Goal: Transaction & Acquisition: Purchase product/service

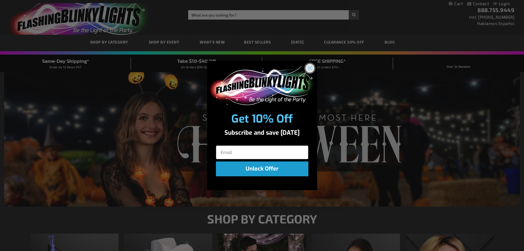
click at [308, 68] on circle "Close dialog" at bounding box center [309, 68] width 9 height 9
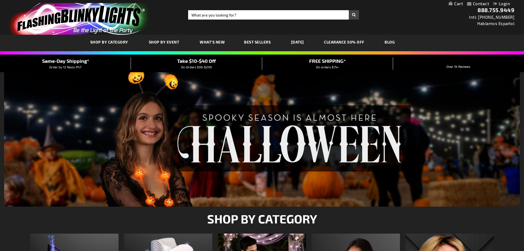
click at [227, 143] on img at bounding box center [262, 139] width 516 height 134
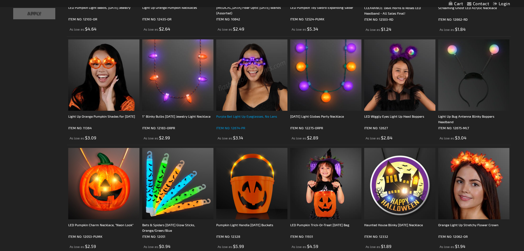
scroll to position [275, 0]
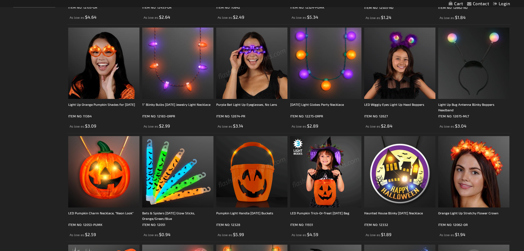
click at [322, 174] on img at bounding box center [325, 171] width 71 height 71
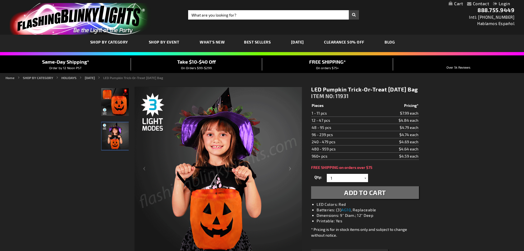
click at [366, 182] on div at bounding box center [366, 178] width 6 height 8
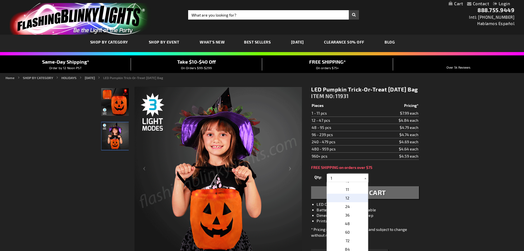
scroll to position [83, 0]
click at [341, 202] on p "12" at bounding box center [347, 197] width 41 height 9
type input "12"
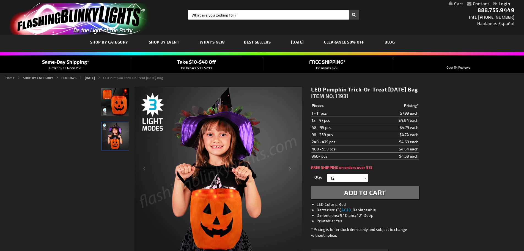
click at [354, 196] on span "Add to Cart" at bounding box center [365, 192] width 42 height 8
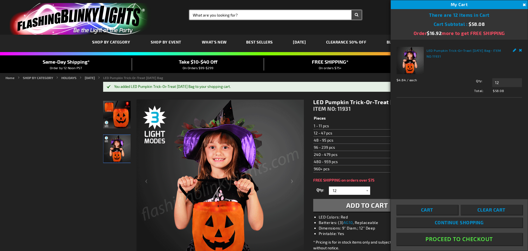
click at [220, 14] on input "Search" at bounding box center [276, 14] width 172 height 9
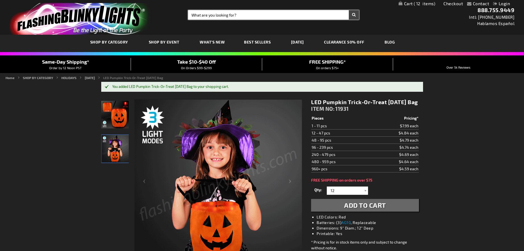
click at [213, 16] on input "Search" at bounding box center [273, 14] width 171 height 9
type input "duck"
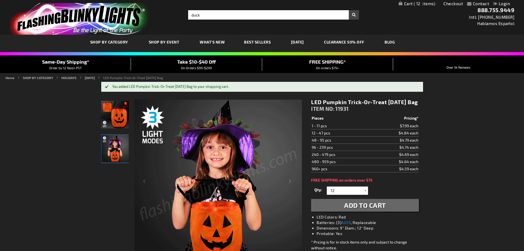
click at [354, 12] on button "Search" at bounding box center [354, 14] width 10 height 9
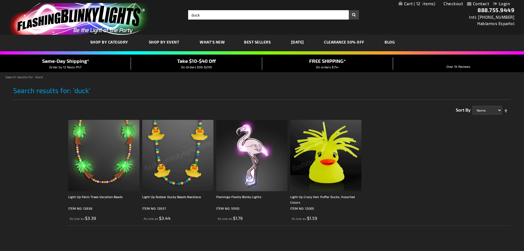
click at [331, 148] on img at bounding box center [325, 155] width 71 height 71
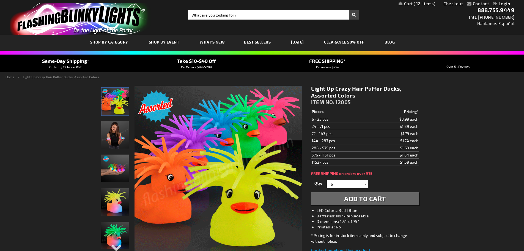
click at [364, 182] on div at bounding box center [366, 184] width 6 height 8
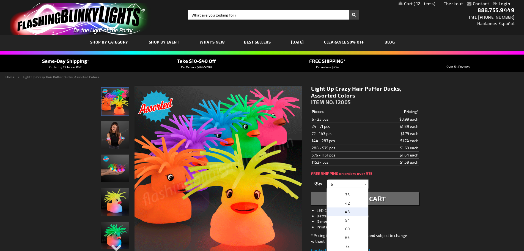
scroll to position [55, 0]
click at [348, 231] on p "72" at bounding box center [347, 231] width 41 height 9
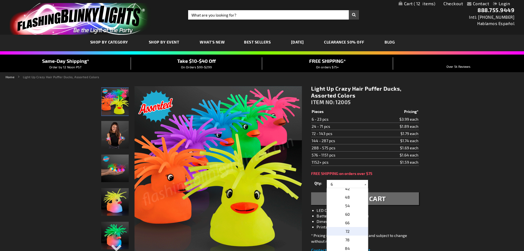
type input "72"
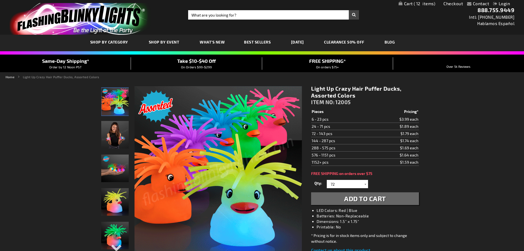
click at [366, 197] on span "Add to Cart" at bounding box center [365, 198] width 42 height 8
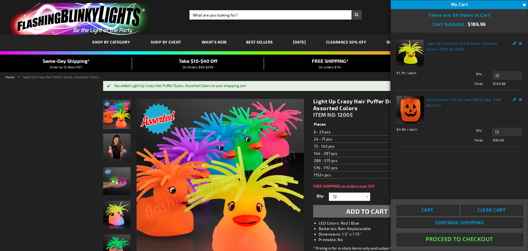
click at [31, 178] on div "Contact Compare Products Checkout Login Skip to Content My Cart 84 84 items My …" at bounding box center [264, 251] width 528 height 503
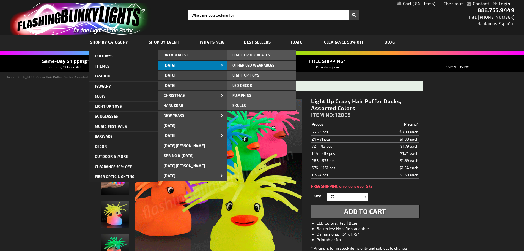
click at [176, 63] on span "[DATE]" at bounding box center [170, 65] width 12 height 4
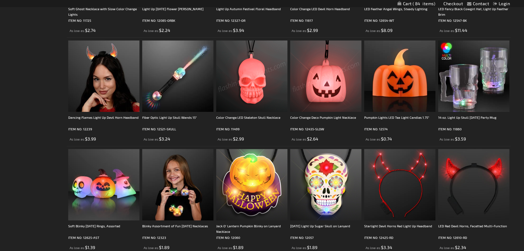
scroll to position [936, 0]
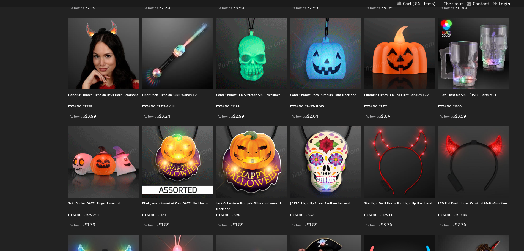
click at [100, 153] on img at bounding box center [103, 161] width 71 height 71
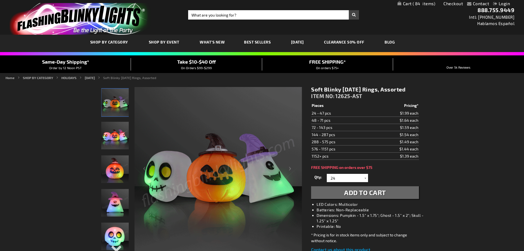
click at [363, 191] on span "Add to Cart" at bounding box center [365, 192] width 42 height 8
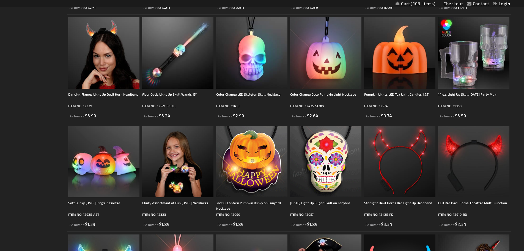
scroll to position [936, 0]
click at [399, 43] on img at bounding box center [399, 53] width 71 height 71
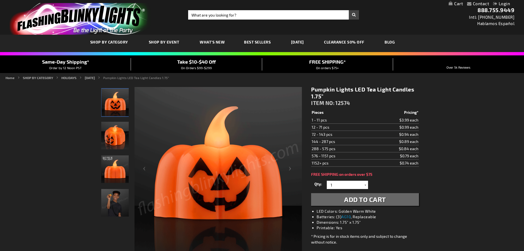
click at [221, 172] on img at bounding box center [219, 171] width 168 height 168
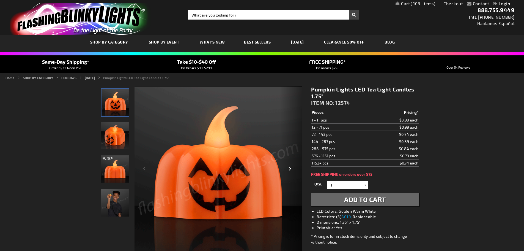
click at [288, 167] on div "Next" at bounding box center [291, 170] width 22 height 169
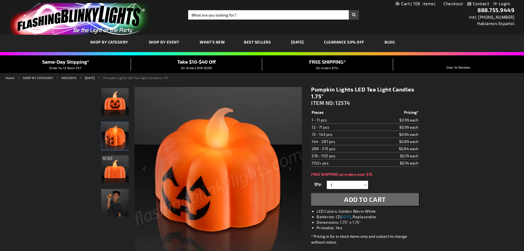
click at [365, 185] on div at bounding box center [366, 185] width 6 height 8
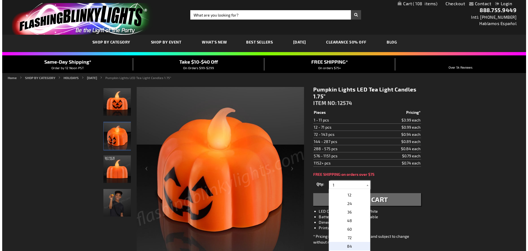
scroll to position [83, 0]
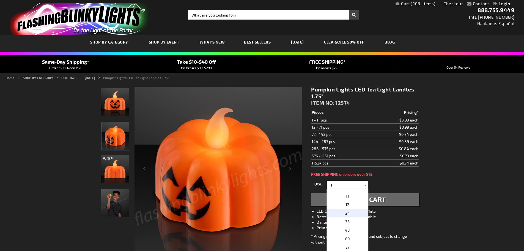
click at [346, 214] on span "24" at bounding box center [347, 213] width 5 height 5
type input "24"
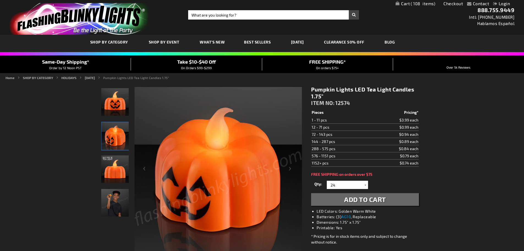
click at [363, 198] on span "Add to Cart" at bounding box center [365, 199] width 42 height 8
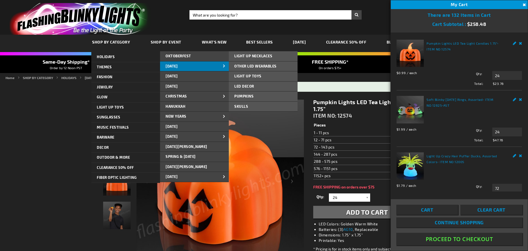
click at [178, 64] on span "[DATE]" at bounding box center [172, 66] width 12 height 4
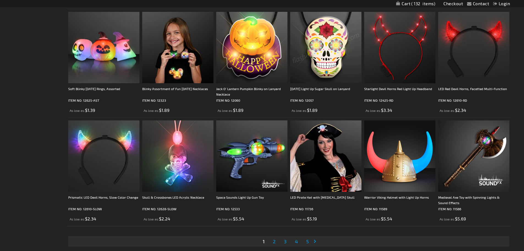
scroll to position [1101, 0]
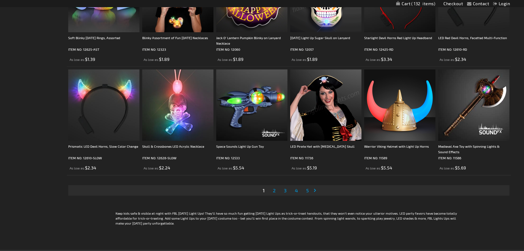
click at [315, 189] on link "Page Next" at bounding box center [317, 190] width 6 height 8
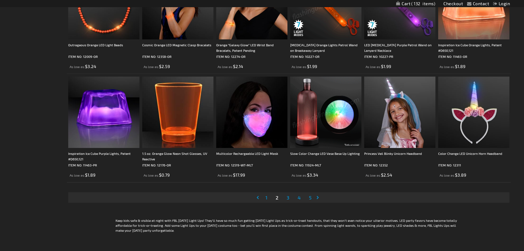
scroll to position [1101, 0]
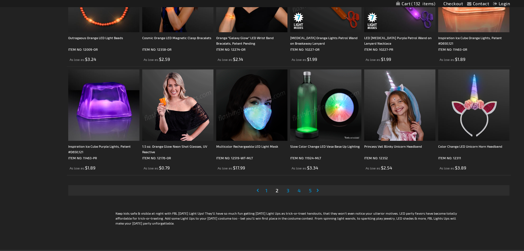
click at [317, 189] on link "Page Next" at bounding box center [319, 190] width 6 height 8
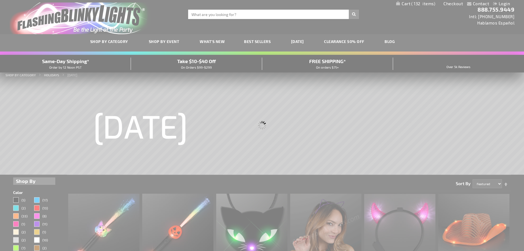
scroll to position [0, 0]
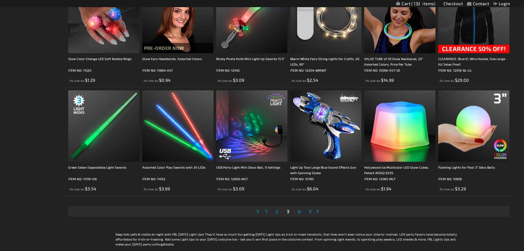
scroll to position [1101, 0]
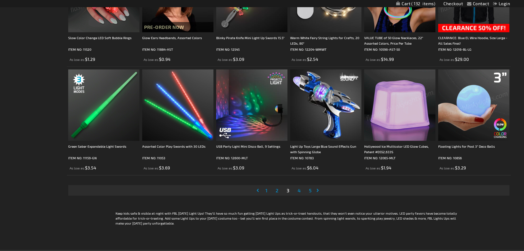
click at [318, 189] on link "Page Next" at bounding box center [319, 190] width 6 height 8
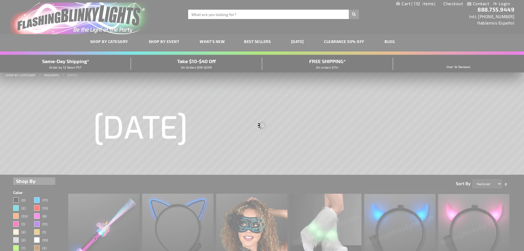
scroll to position [0, 0]
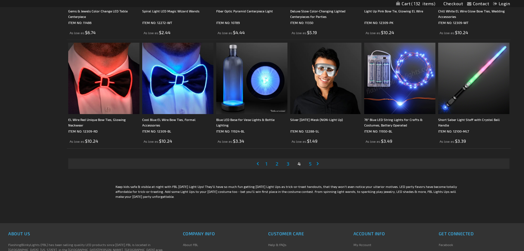
scroll to position [1129, 0]
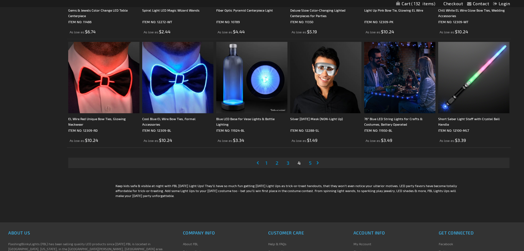
click at [318, 163] on link "Page Next" at bounding box center [319, 163] width 6 height 8
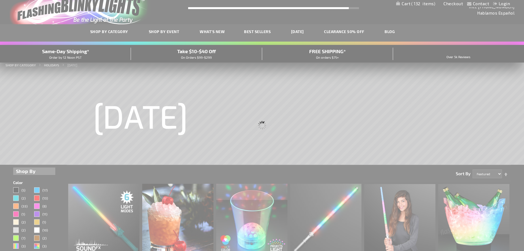
scroll to position [0, 0]
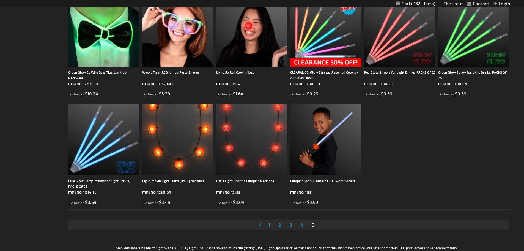
scroll to position [633, 0]
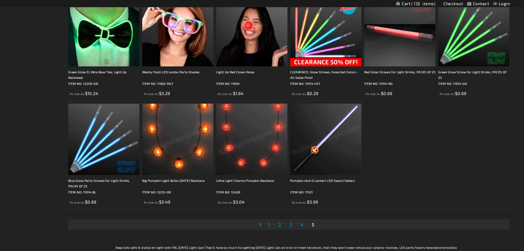
click at [176, 120] on img at bounding box center [177, 138] width 71 height 71
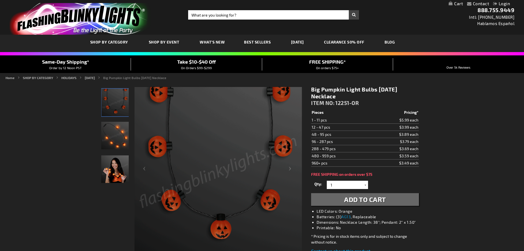
click at [112, 174] on img "Woman wearing LED Big Pumpkin Light Up String Necklace" at bounding box center [115, 169] width 28 height 28
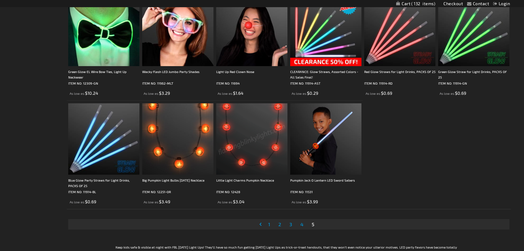
click at [241, 161] on img at bounding box center [251, 138] width 71 height 71
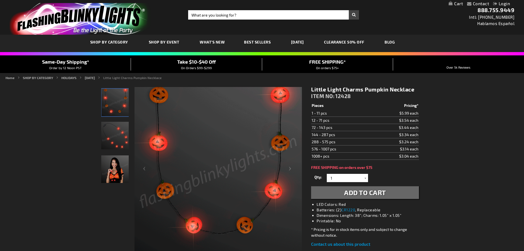
click at [118, 167] on img "Woman wearing Light Up Little Pumpkin Charms LED Necklace" at bounding box center [115, 169] width 28 height 28
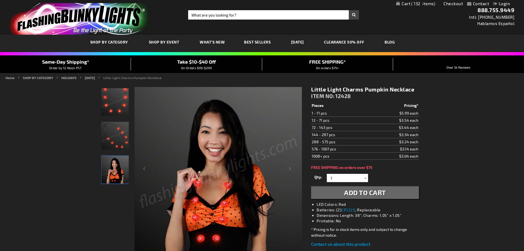
click at [365, 179] on div at bounding box center [366, 178] width 6 height 8
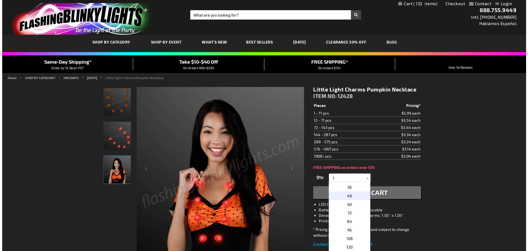
scroll to position [83, 0]
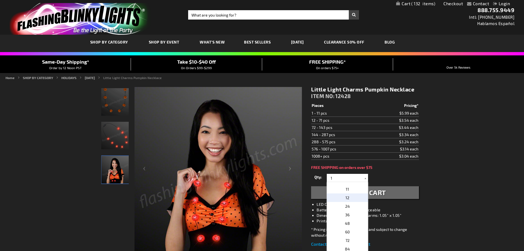
click at [349, 197] on p "12" at bounding box center [347, 197] width 41 height 9
type input "12"
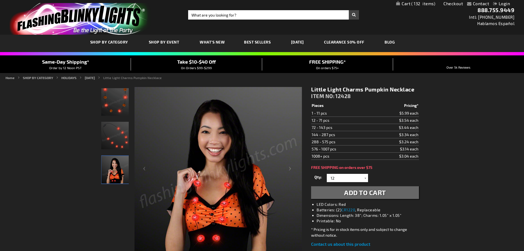
click at [358, 192] on span "Add to Cart" at bounding box center [365, 192] width 42 height 8
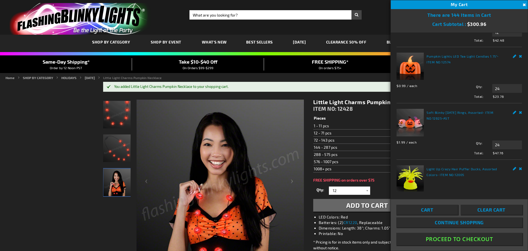
scroll to position [110, 0]
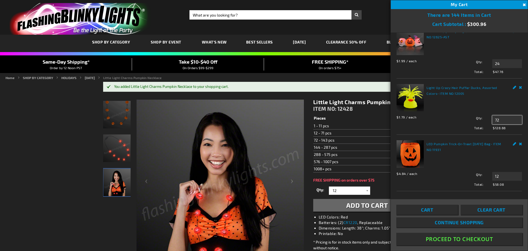
click at [501, 124] on input "72" at bounding box center [508, 119] width 30 height 9
type input "7"
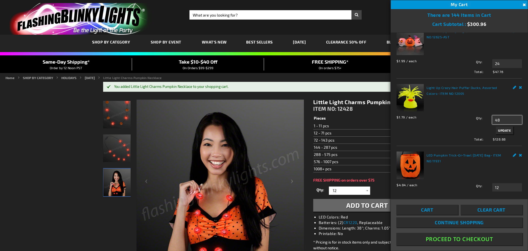
type input "48"
click at [498, 132] on span "Update" at bounding box center [504, 130] width 13 height 4
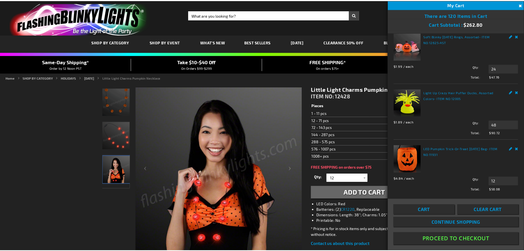
scroll to position [125, 0]
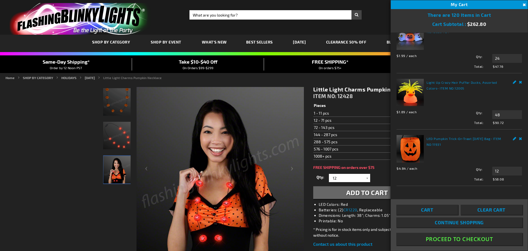
click at [458, 238] on button "Proceed To Checkout" at bounding box center [460, 239] width 126 height 12
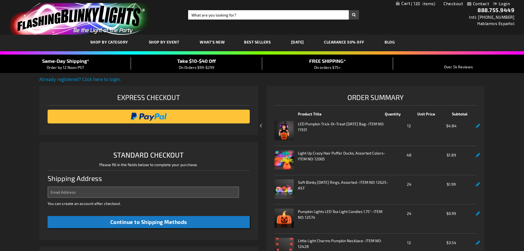
select select "US"
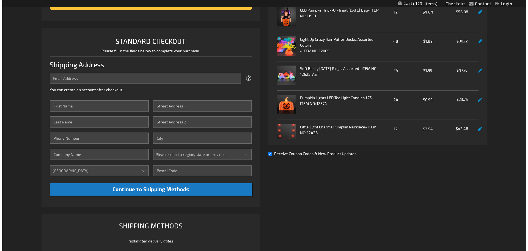
scroll to position [165, 0]
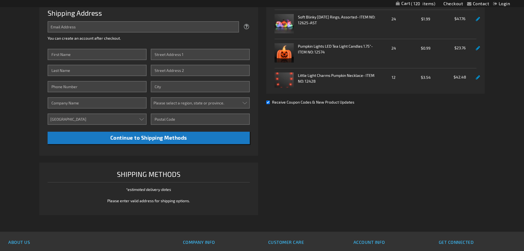
type input "[EMAIL_ADDRESS][DOMAIN_NAME]"
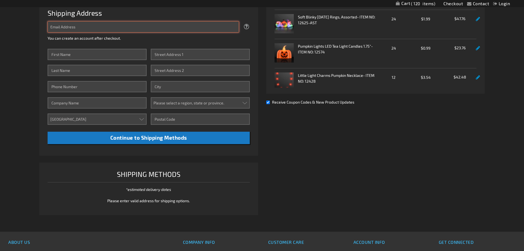
type input "[EMAIL_ADDRESS][DOMAIN_NAME]"
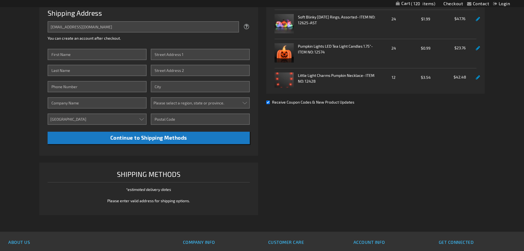
click at [503, 3] on link "Login" at bounding box center [502, 3] width 17 height 5
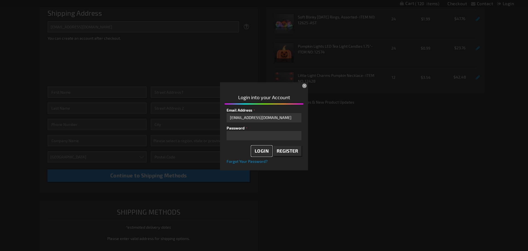
click at [261, 149] on span "Login" at bounding box center [262, 151] width 14 height 6
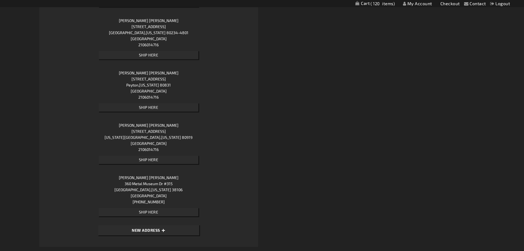
scroll to position [538, 0]
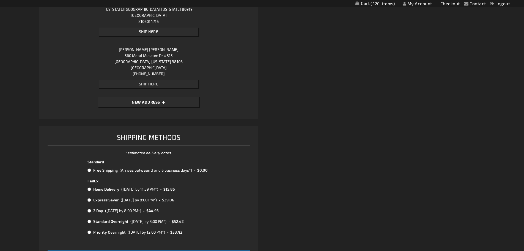
click at [89, 170] on input "radio" at bounding box center [90, 170] width 4 height 4
radio input "true"
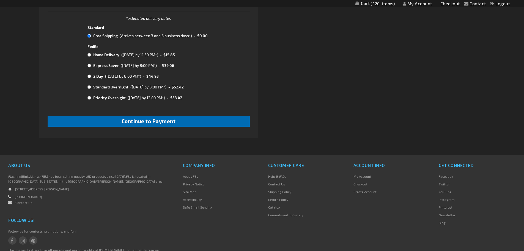
scroll to position [675, 0]
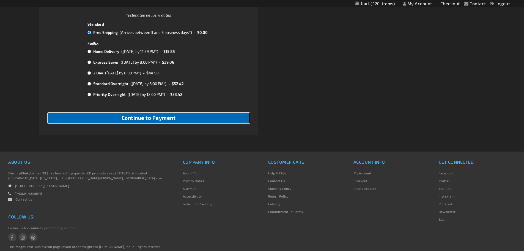
click at [149, 116] on span "Continue to Payment" at bounding box center [149, 118] width 54 height 6
checkbox input "true"
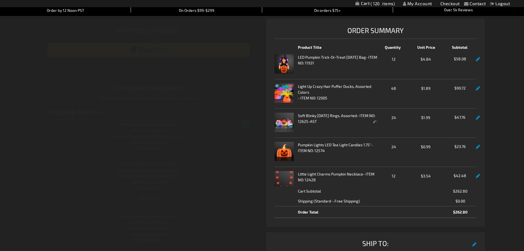
select select "d87defce53fdb02fdc4885dcc43ac2763f96ca6c"
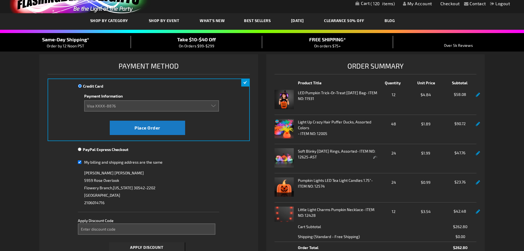
scroll to position [138, 0]
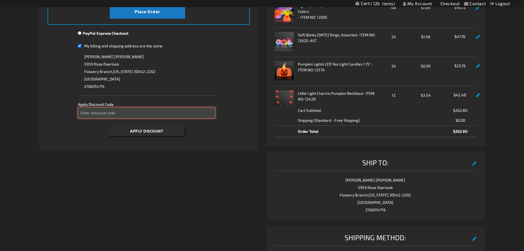
click at [163, 114] on input "Enter discount code" at bounding box center [147, 112] width 138 height 11
type input "TAKE20"
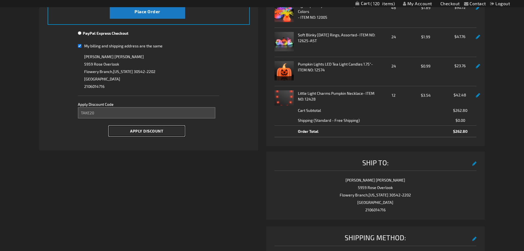
click at [149, 130] on span "Apply Discount" at bounding box center [146, 131] width 33 height 5
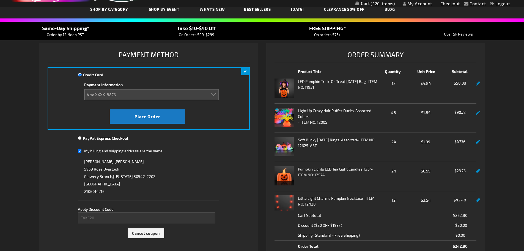
scroll to position [0, 0]
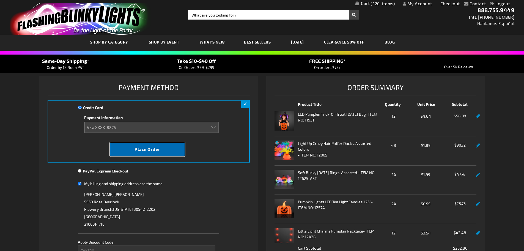
click at [146, 147] on span "Place Order" at bounding box center [148, 148] width 26 height 5
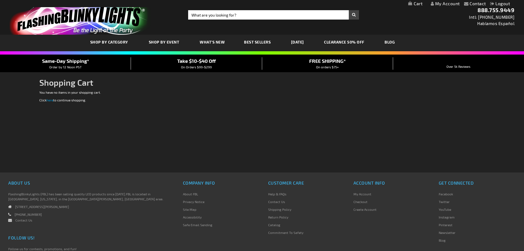
click at [448, 3] on link "My Account" at bounding box center [445, 3] width 29 height 5
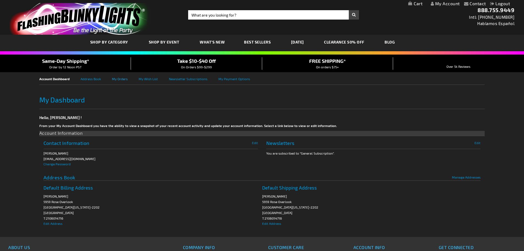
click at [118, 79] on link "My Orders" at bounding box center [125, 78] width 27 height 12
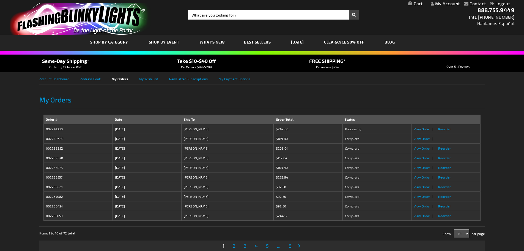
click at [420, 128] on span "View Order" at bounding box center [422, 129] width 17 height 4
